Goal: Information Seeking & Learning: Learn about a topic

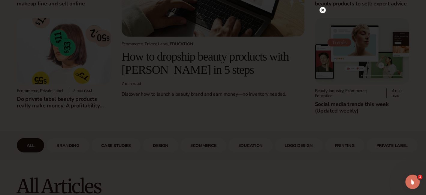
scroll to position [60, 0]
click at [321, 9] on circle at bounding box center [322, 10] width 6 height 6
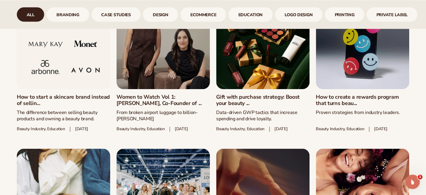
scroll to position [330, 0]
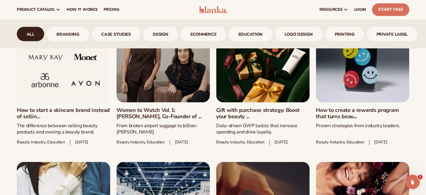
click at [130, 111] on link "Women to Watch Vol 1: Jen Rubio, Co-Founder of ..." at bounding box center [162, 113] width 93 height 13
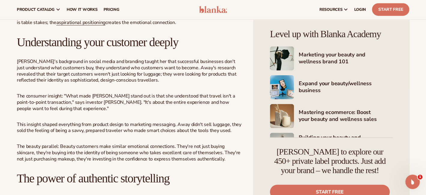
scroll to position [811, 0]
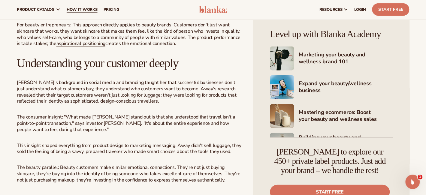
click at [72, 10] on span "How It Works" at bounding box center [82, 9] width 31 height 5
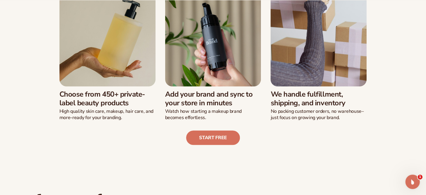
scroll to position [180, 0]
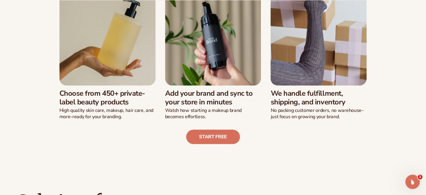
click at [89, 86] on div "Choose from 450+ private-label beauty products High quality skin care, makeup, …" at bounding box center [107, 103] width 96 height 35
click at [93, 93] on h3 "Choose from 450+ private-label beauty products" at bounding box center [107, 97] width 96 height 17
click at [150, 106] on h3 "Choose from 450+ private-label beauty products" at bounding box center [107, 97] width 96 height 17
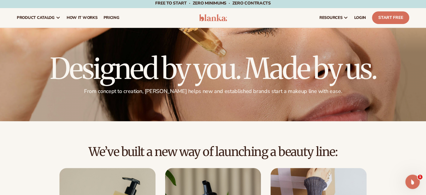
scroll to position [0, 0]
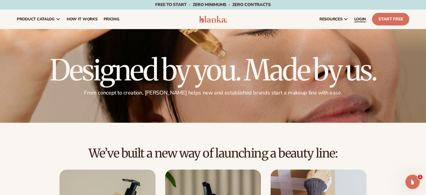
click at [359, 17] on span "LOGIN" at bounding box center [360, 19] width 12 height 5
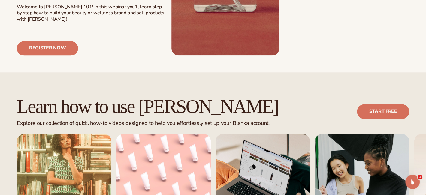
scroll to position [390, 0]
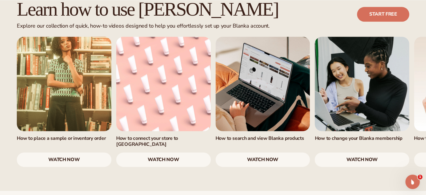
click at [266, 153] on link "watch now" at bounding box center [263, 160] width 95 height 14
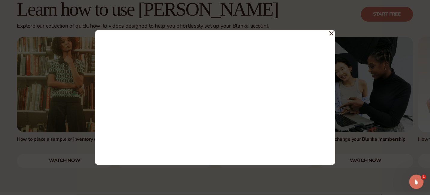
click at [332, 32] on icon at bounding box center [332, 33] width 4 height 4
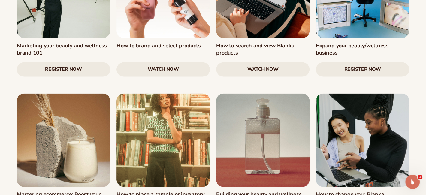
scroll to position [721, 0]
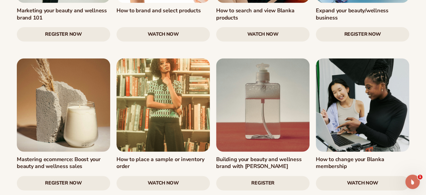
click at [68, 176] on link "Register Now" at bounding box center [63, 183] width 93 height 14
